Goal: Check status

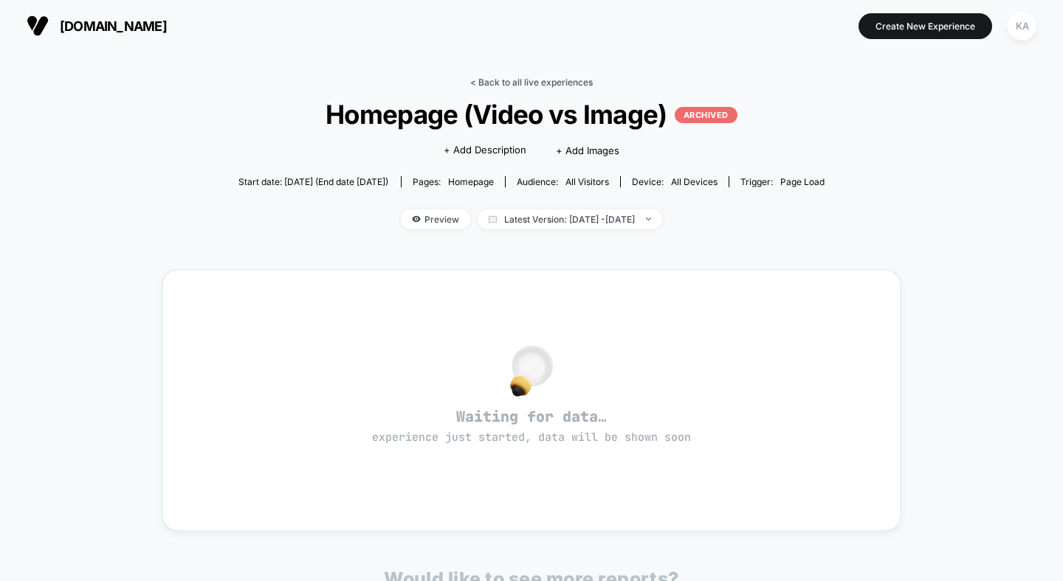
click at [528, 78] on link "< Back to all live experiences" at bounding box center [531, 82] width 122 height 11
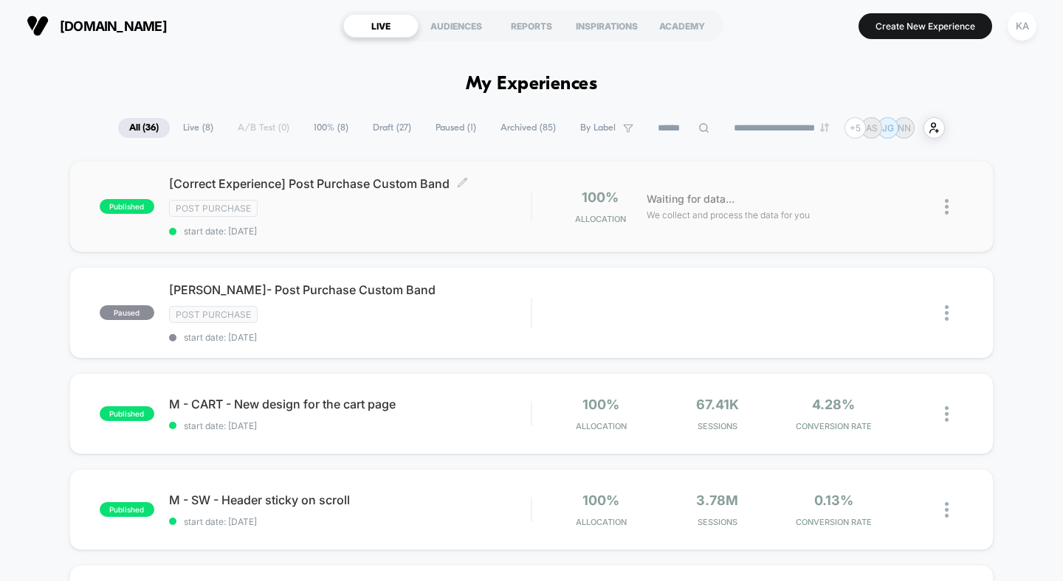
click at [362, 187] on span "[Correct Experience] Post Purchase Custom Band Click to edit experience details" at bounding box center [350, 183] width 362 height 15
